Goal: Check status: Check status

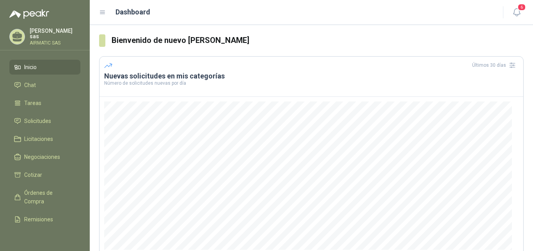
click at [54, 41] on p "AIRMATIC SAS" at bounding box center [55, 43] width 51 height 5
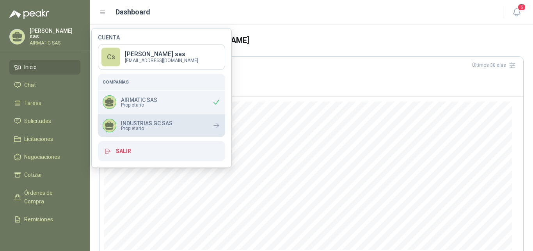
click at [174, 117] on div "INDUSTRIAS GC SAS Propietario" at bounding box center [161, 125] width 127 height 23
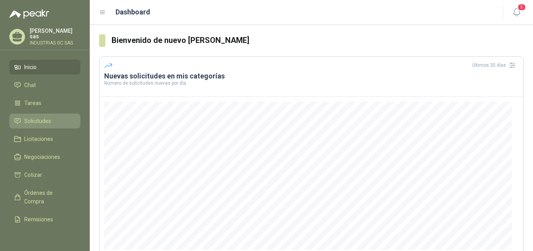
click at [32, 121] on span "Solicitudes" at bounding box center [37, 121] width 27 height 9
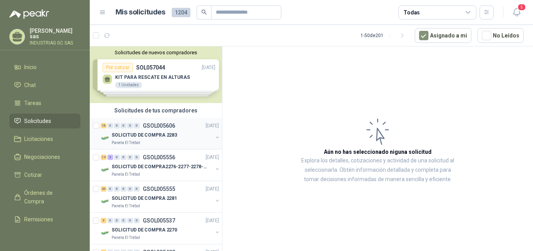
click at [190, 131] on div "SOLICITUD DE COMPRA 2283" at bounding box center [162, 134] width 101 height 9
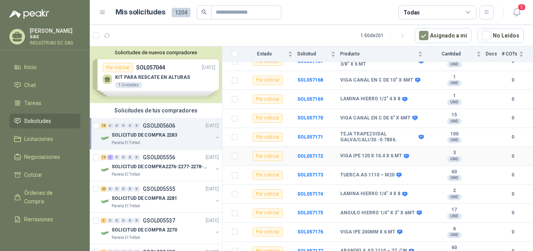
scroll to position [202, 0]
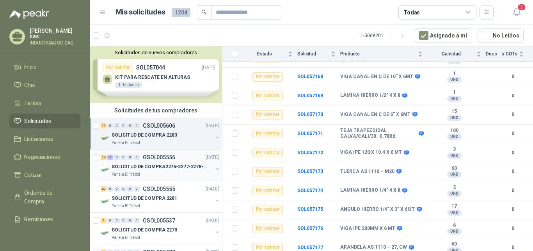
click at [141, 153] on div "14 3 0 0 0 0 GSOL005556 [DATE]" at bounding box center [161, 156] width 120 height 9
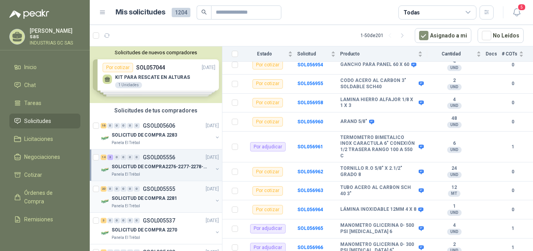
scroll to position [40, 0]
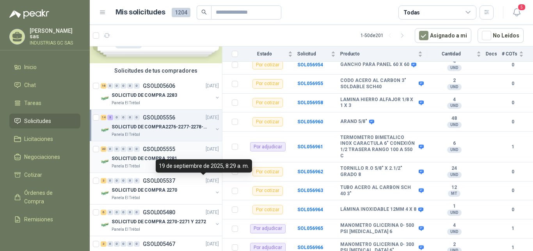
click at [166, 162] on p "SOLICITUD DE COMPRA 2281" at bounding box center [145, 158] width 66 height 7
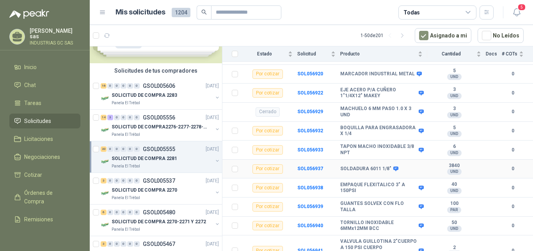
scroll to position [329, 0]
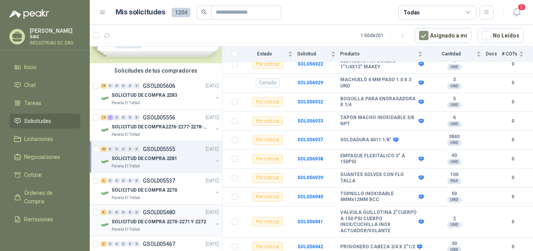
click at [160, 209] on p "GSOL005480" at bounding box center [159, 211] width 32 height 5
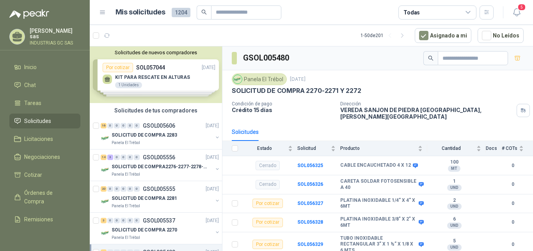
drag, startPoint x: 173, startPoint y: 161, endPoint x: 221, endPoint y: 168, distance: 48.5
click at [173, 161] on div "14 3 0 0 0 0 GSOL005556 [DATE]" at bounding box center [161, 156] width 120 height 9
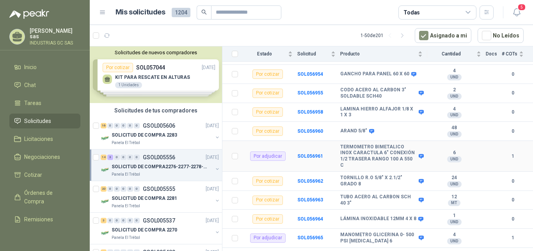
scroll to position [233, 0]
